Goal: Information Seeking & Learning: Learn about a topic

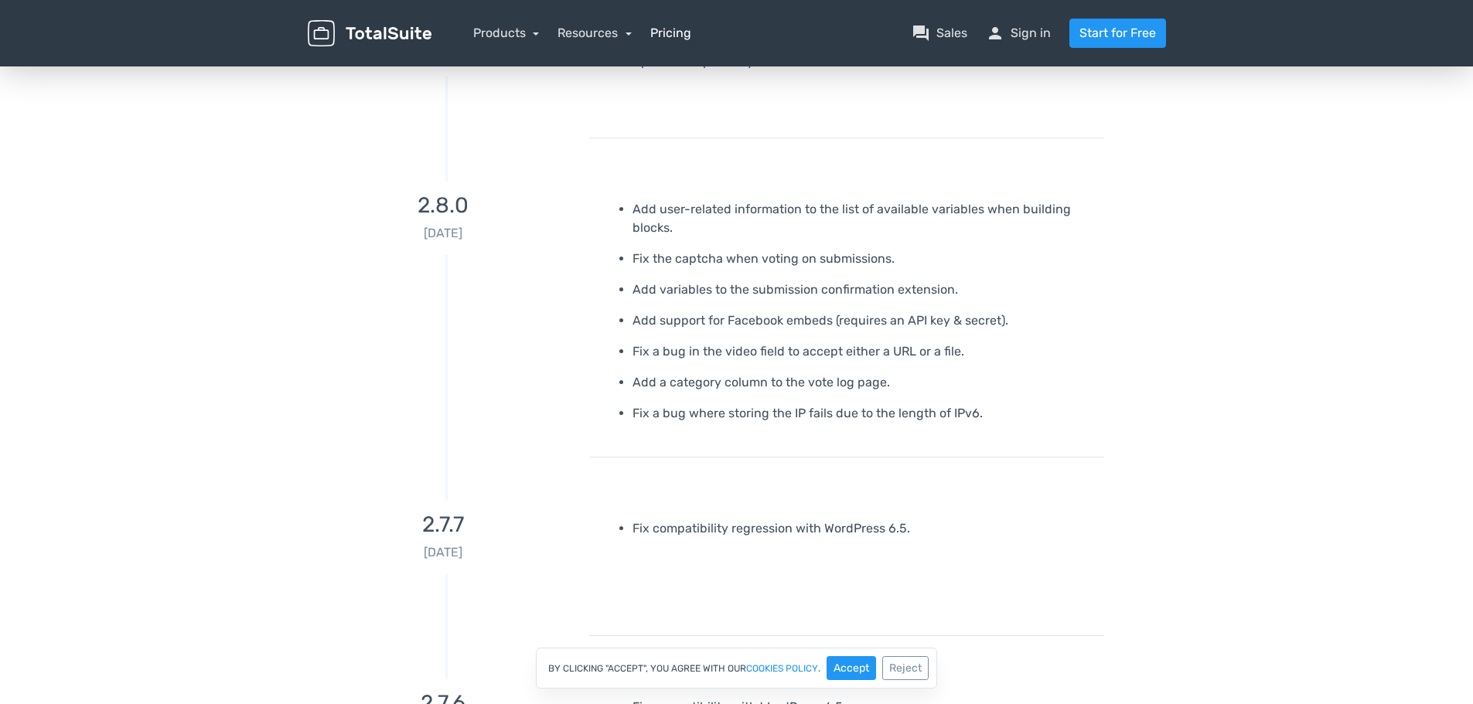
click at [664, 35] on link "Pricing" at bounding box center [670, 33] width 41 height 19
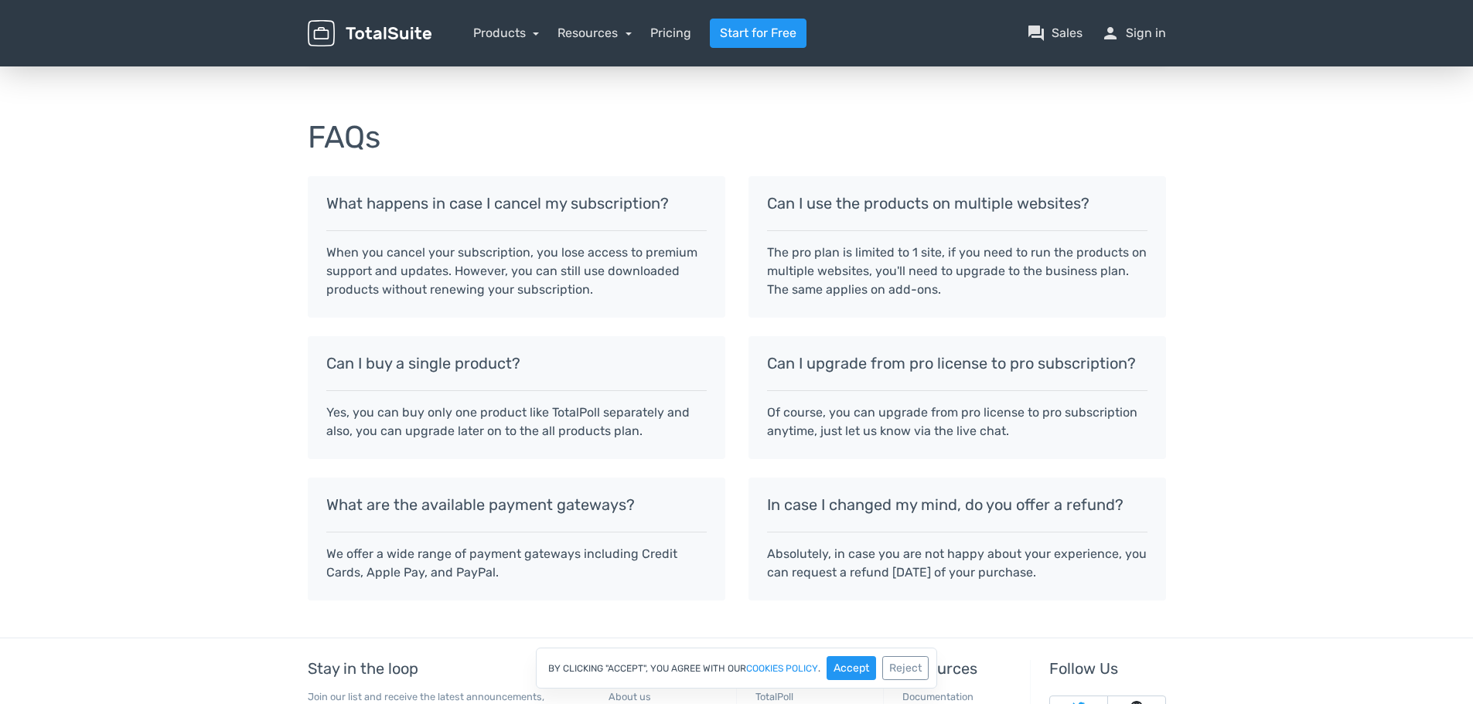
scroll to position [1346, 0]
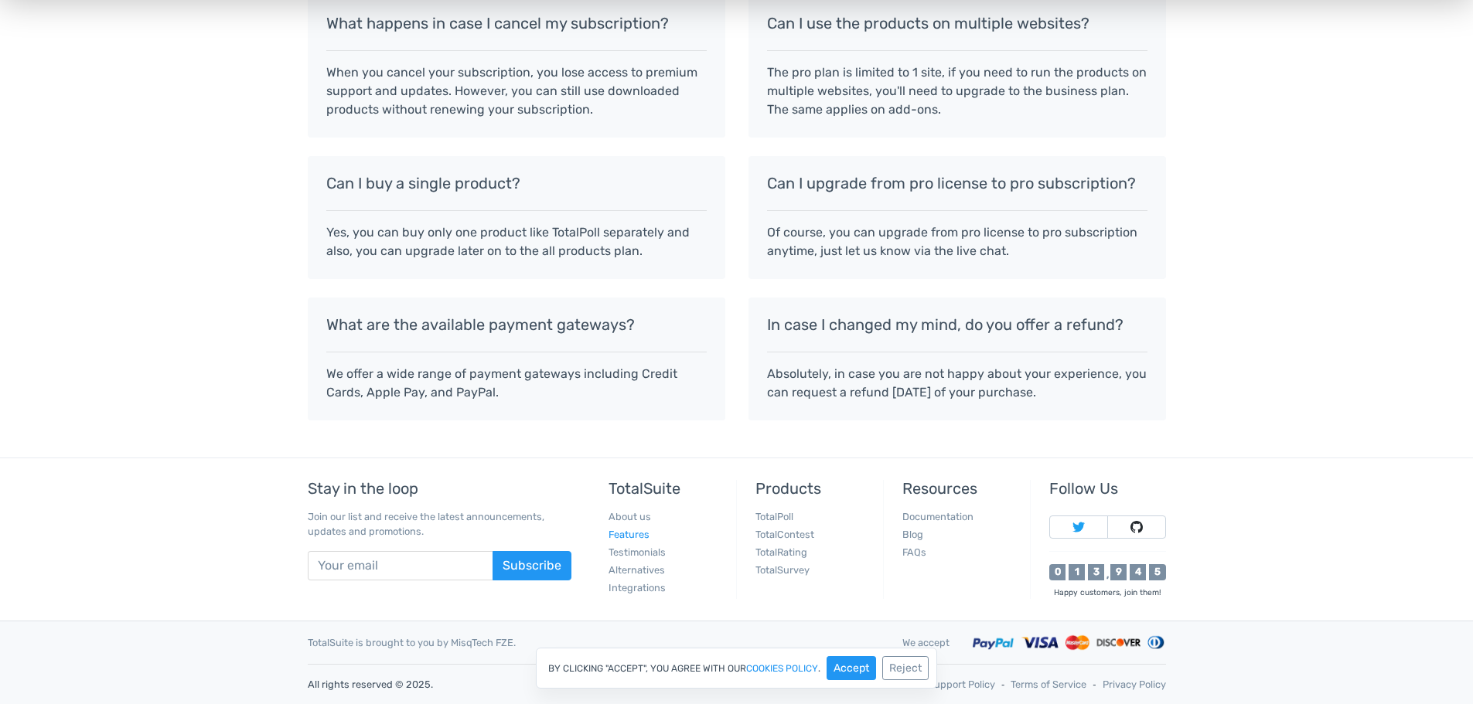
click at [630, 534] on link "Features" at bounding box center [628, 535] width 41 height 12
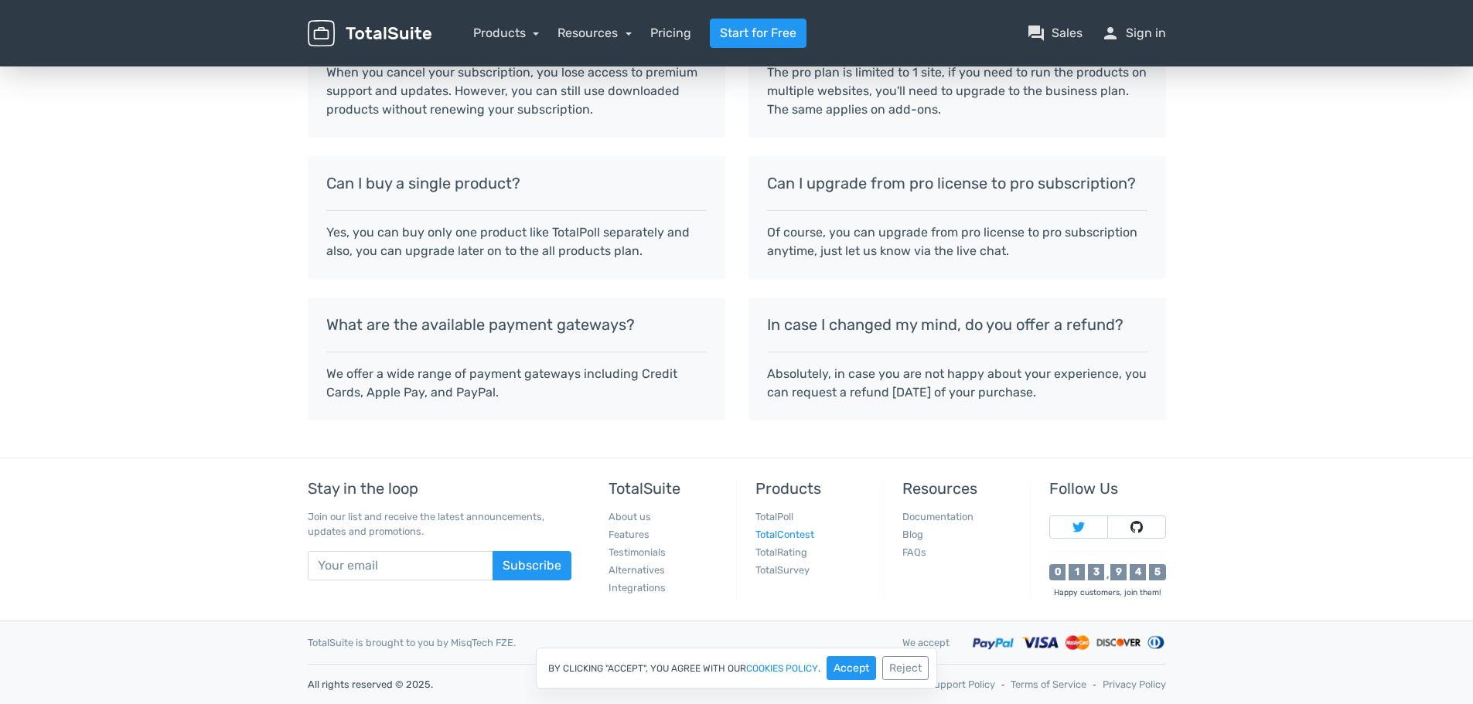
click at [786, 530] on link "TotalContest" at bounding box center [784, 535] width 59 height 12
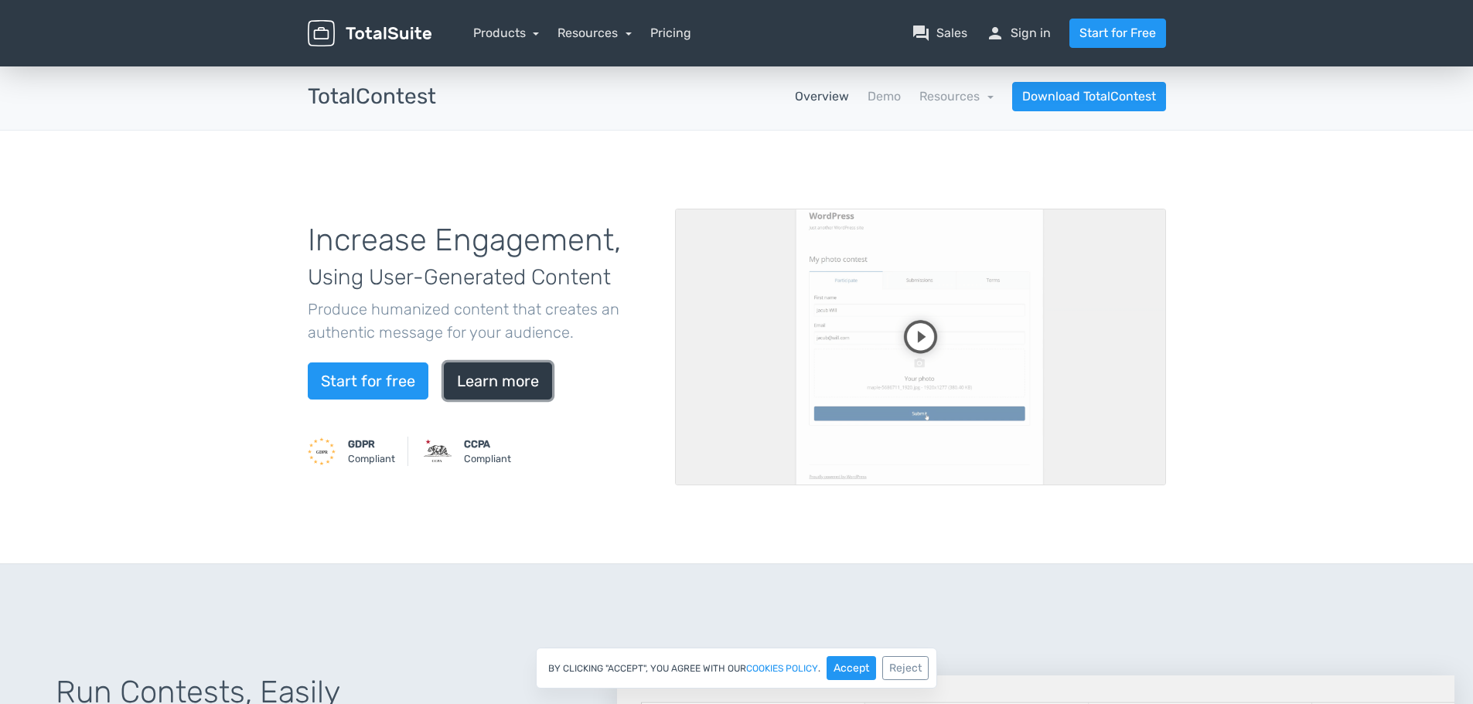
click at [513, 374] on link "Learn more" at bounding box center [498, 381] width 108 height 37
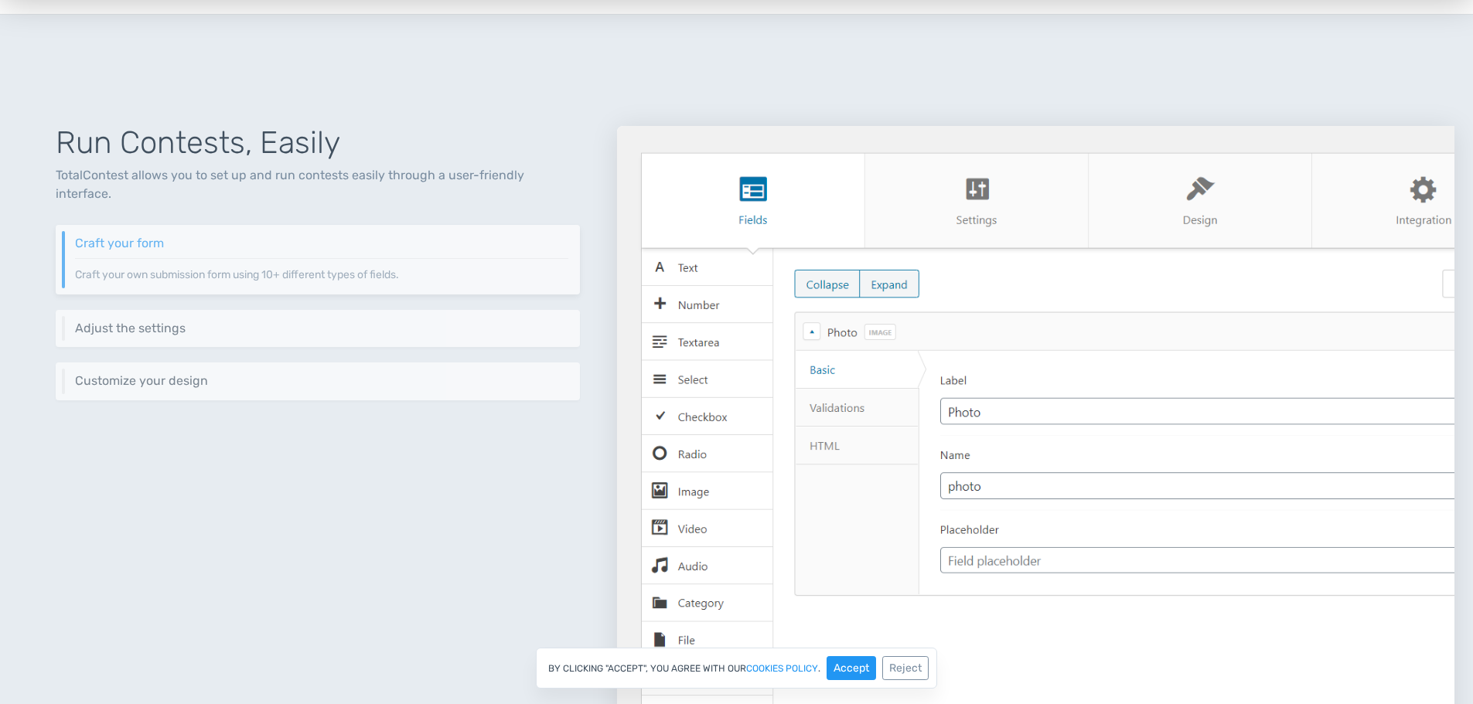
scroll to position [557, 0]
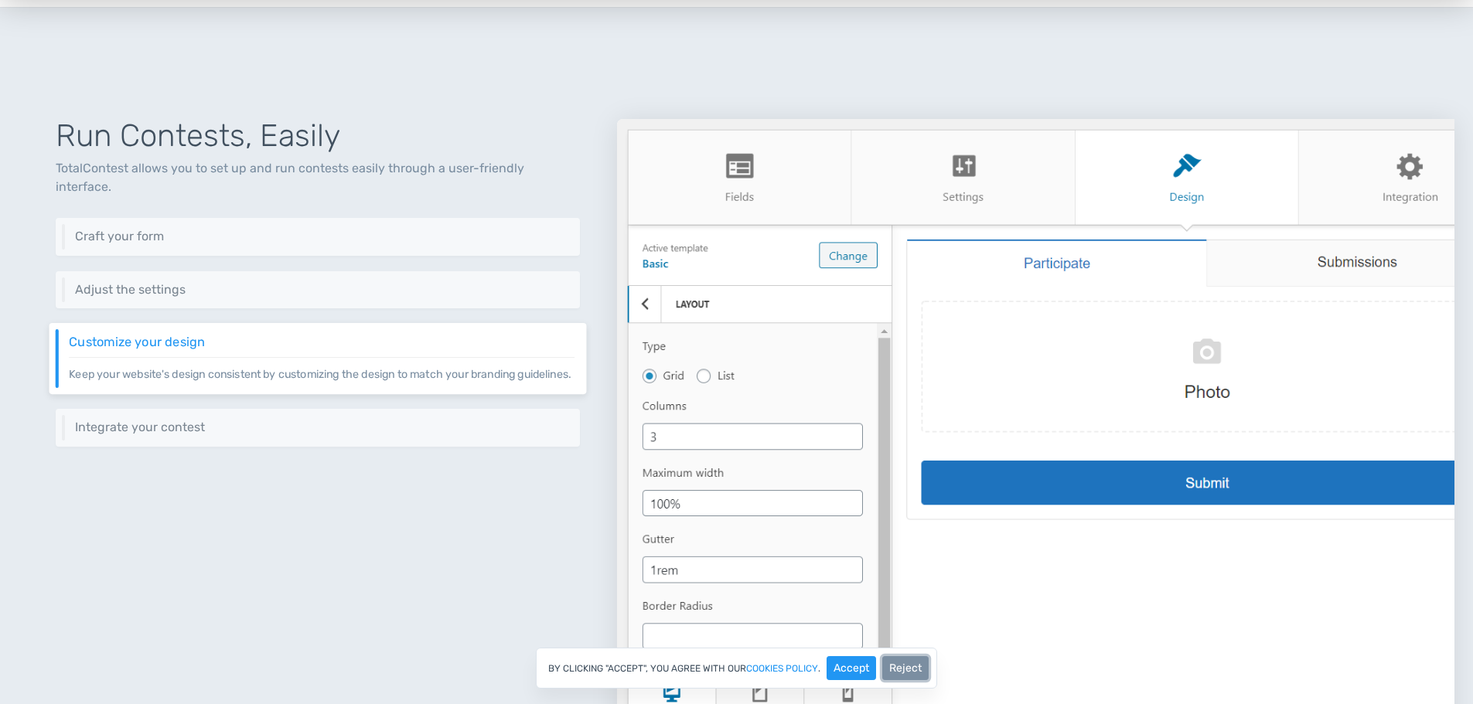
click at [905, 671] on button "Reject" at bounding box center [905, 668] width 46 height 24
